Goal: Find specific page/section: Find specific page/section

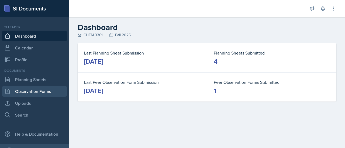
click at [45, 90] on link "Observation Forms" at bounding box center [34, 91] width 65 height 11
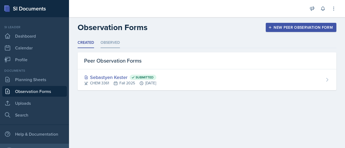
click at [112, 44] on li "Observed" at bounding box center [109, 43] width 19 height 11
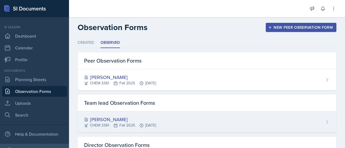
click at [190, 128] on div "[PERSON_NAME] CHEM 3361 Fall 2025 [DATE]" at bounding box center [207, 122] width 259 height 21
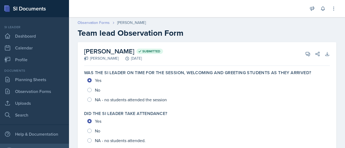
click at [98, 25] on link "Observation Forms" at bounding box center [94, 23] width 32 height 6
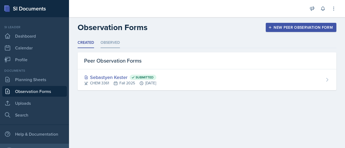
click at [110, 42] on li "Observed" at bounding box center [109, 43] width 19 height 11
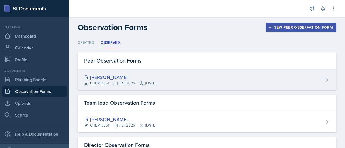
click at [152, 89] on div "[PERSON_NAME] CHEM 3361 Fall 2025 [DATE]" at bounding box center [207, 79] width 259 height 21
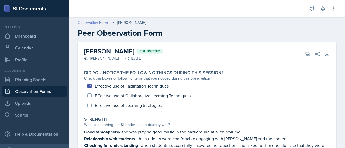
click at [103, 23] on link "Observation Forms" at bounding box center [94, 23] width 32 height 6
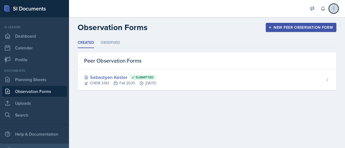
click at [335, 10] on icon at bounding box center [333, 8] width 5 height 5
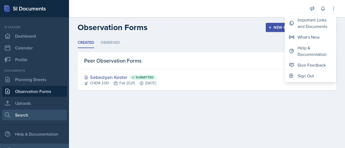
click at [33, 117] on link "Search" at bounding box center [34, 115] width 65 height 11
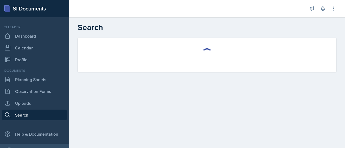
select select "all"
select select "1"
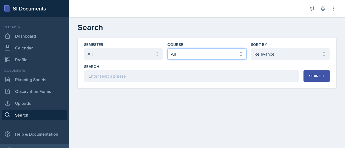
click at [208, 54] on select "Select course All ACCT 2101 ACCT 2102 ACCT 4050 ANTH 1102 ANTH 3301 ARCH 1000 A…" at bounding box center [206, 53] width 79 height 11
click at [119, 48] on div "Semester Select semester All Fall 2025 Summer 2025 Spring 2025 Fall 2024 Summer…" at bounding box center [123, 51] width 79 height 18
click at [187, 55] on select "Select course All ACCT 2101 ACCT 2102 ACCT 4050 ANTH 1102 ANTH 3301 ARCH 1000 A…" at bounding box center [206, 53] width 79 height 11
select select "69383b3e-032f-49ff-8e62-78052940e95c"
click at [167, 48] on select "Select course All ACCT 2101 ACCT 2102 ACCT 4050 ANTH 1102 ANTH 3301 ARCH 1000 A…" at bounding box center [206, 53] width 79 height 11
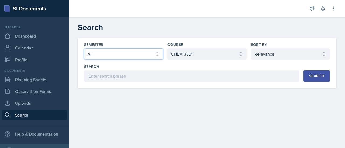
click at [140, 51] on select "Select semester All Fall 2025 Summer 2025 Spring 2025 Fall 2024 Summer 2024 Spr…" at bounding box center [123, 53] width 79 height 11
select select "2bed604d-1099-4043-b1bc-2365e8740244"
click at [84, 48] on select "Select semester All Fall 2025 Summer 2025 Spring 2025 Fall 2024 Summer 2024 Spr…" at bounding box center [123, 53] width 79 height 11
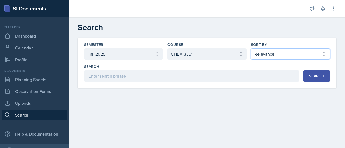
click at [289, 54] on select "Select sort by Relevance Document Date (Asc) Document Date (Desc)" at bounding box center [290, 53] width 79 height 11
click at [326, 80] on button "Search" at bounding box center [316, 76] width 26 height 11
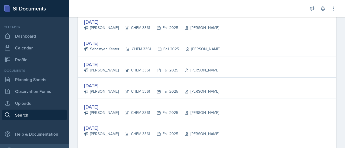
scroll to position [262, 0]
